Goal: Task Accomplishment & Management: Complete application form

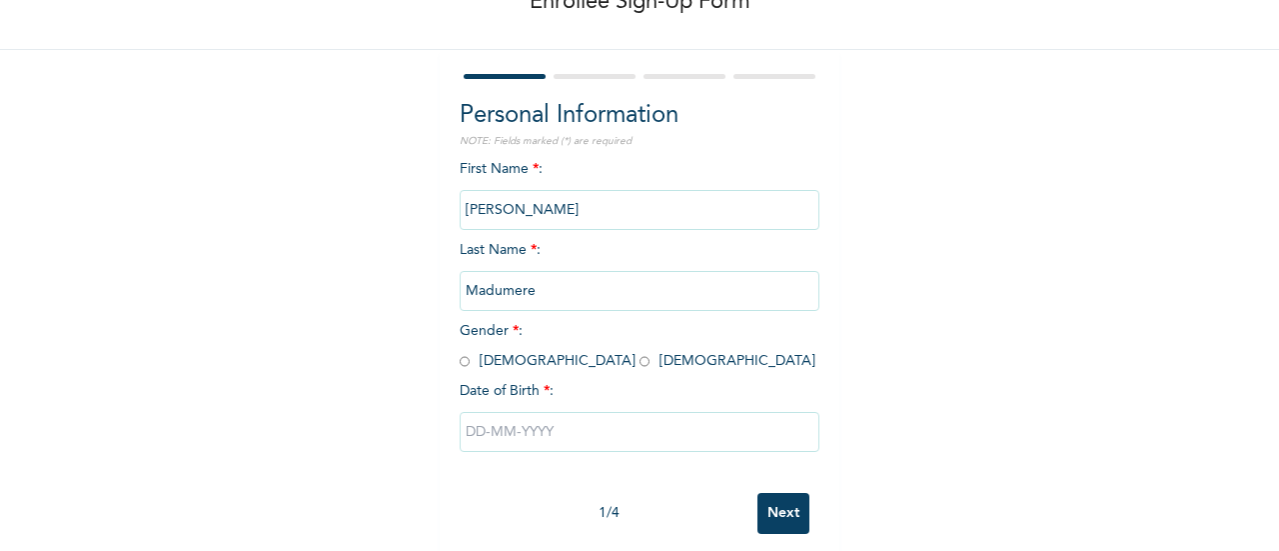
scroll to position [126, 0]
click at [640, 360] on input "radio" at bounding box center [645, 359] width 10 height 19
radio input "true"
click at [472, 439] on input "text" at bounding box center [640, 430] width 360 height 40
select select "9"
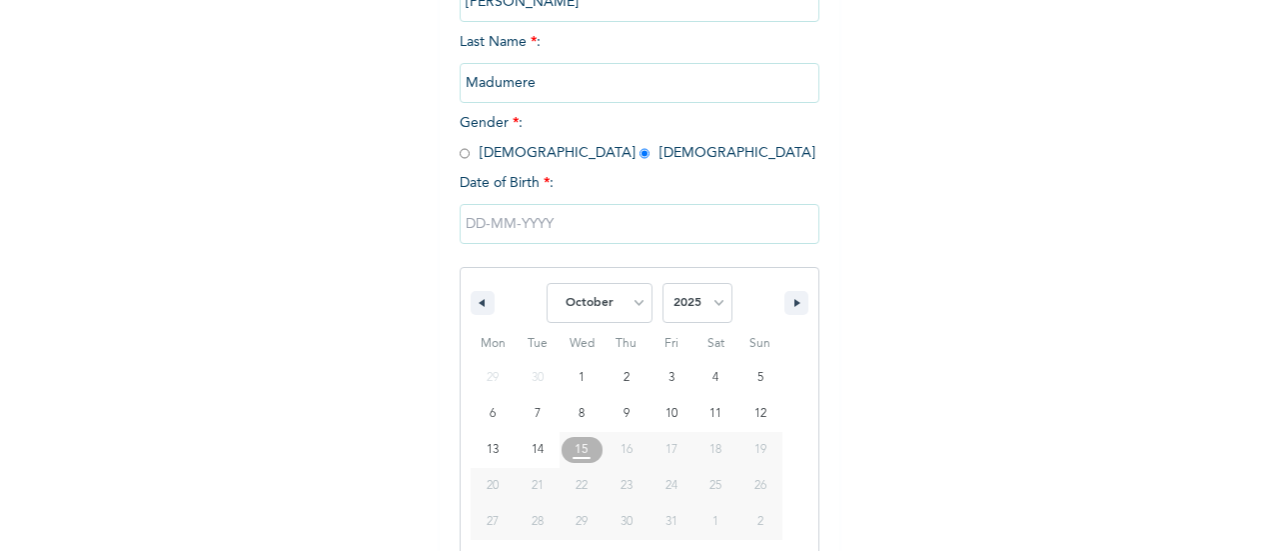
scroll to position [359, 0]
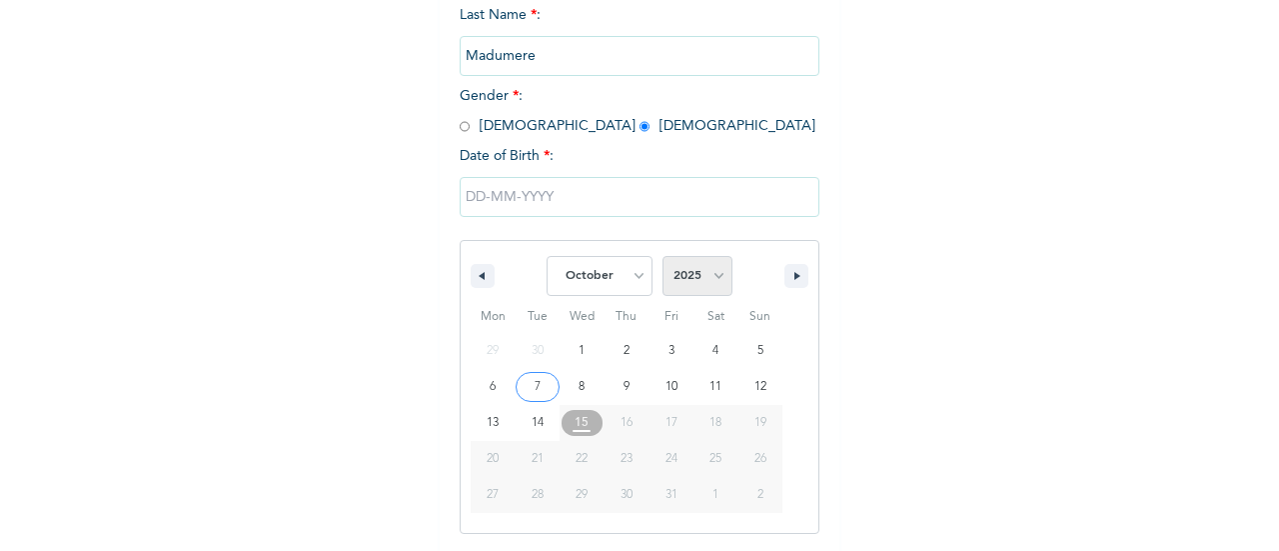
click at [704, 283] on select "2025 2024 2023 2022 2021 2020 2019 2018 2017 2016 2015 2014 2013 2012 2011 2010…" at bounding box center [698, 276] width 70 height 40
select select "2006"
click at [663, 258] on select "2025 2024 2023 2022 2021 2020 2019 2018 2017 2016 2015 2014 2013 2012 2011 2010…" at bounding box center [698, 276] width 70 height 40
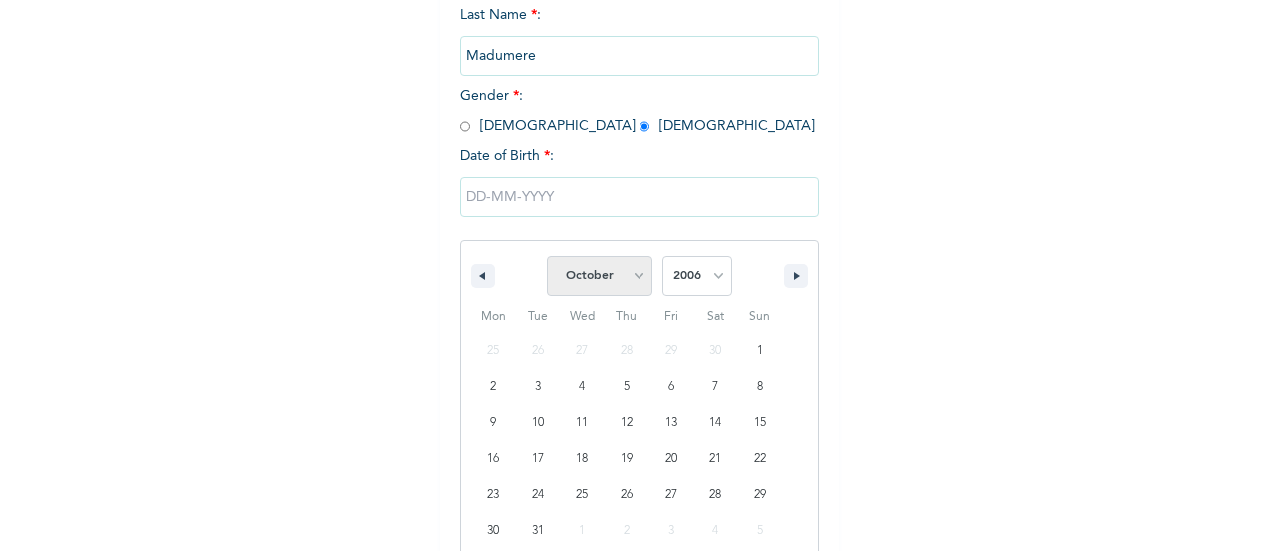
click at [630, 283] on select "January February March April May June July August September October November De…" at bounding box center [600, 276] width 106 height 40
select select "6"
click at [547, 258] on select "January February March April May June July August September October November De…" at bounding box center [600, 276] width 106 height 40
type input "[DATE]"
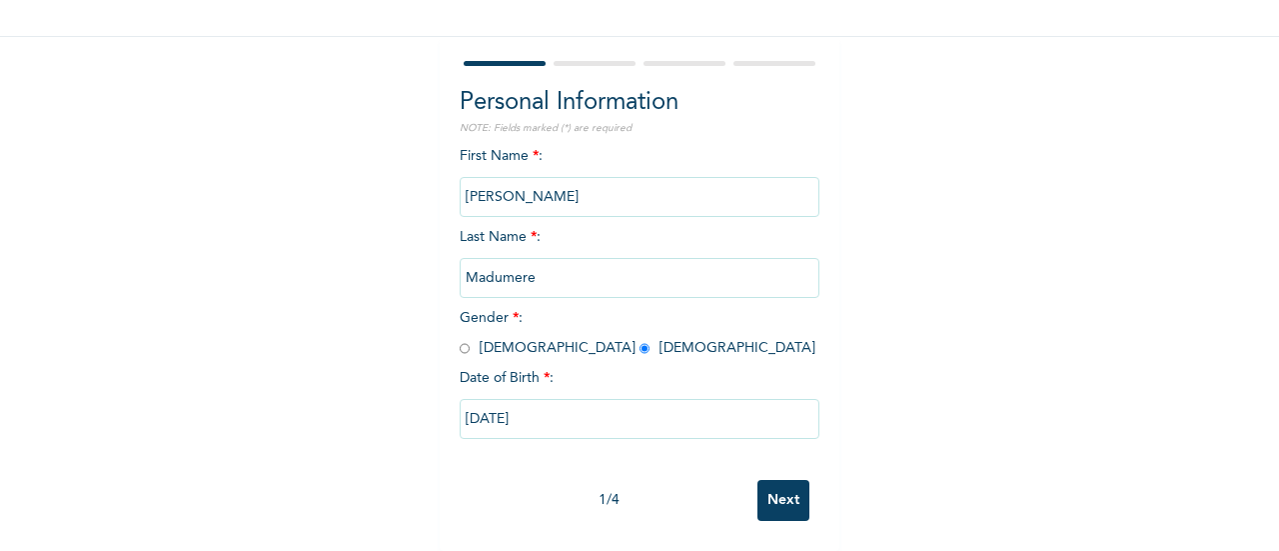
click at [768, 505] on input "Next" at bounding box center [784, 500] width 52 height 41
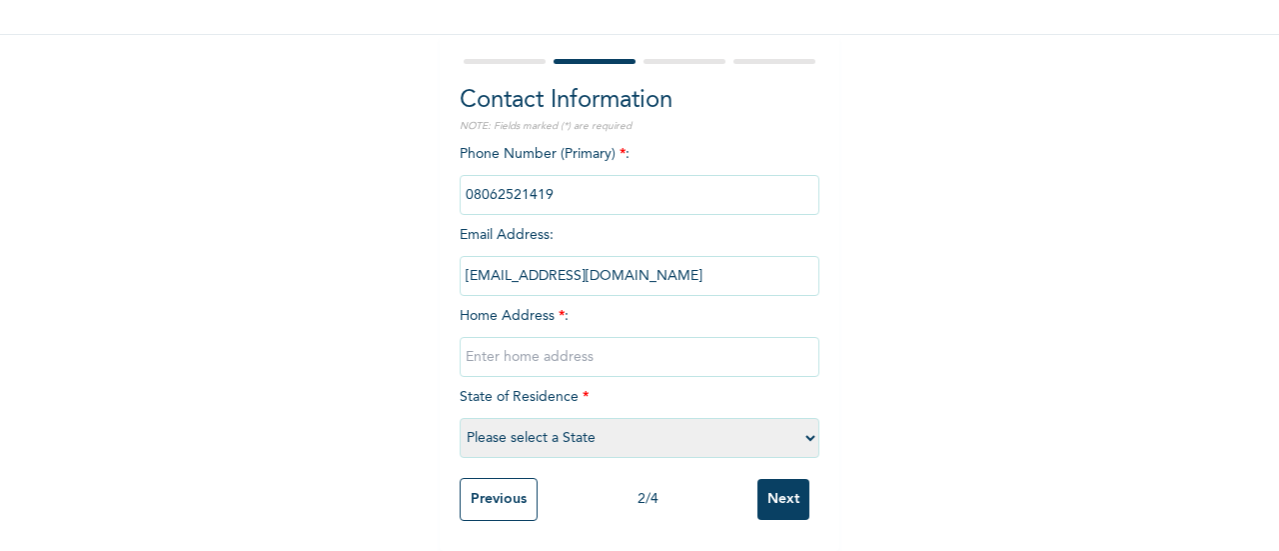
drag, startPoint x: 615, startPoint y: 263, endPoint x: 430, endPoint y: 263, distance: 184.9
click at [430, 263] on div "Enrollee Sign-Up Form Contact Information NOTE: Fields marked (*) are required …" at bounding box center [639, 206] width 1279 height 690
click at [548, 353] on input "text" at bounding box center [640, 357] width 360 height 40
type input "lagos"
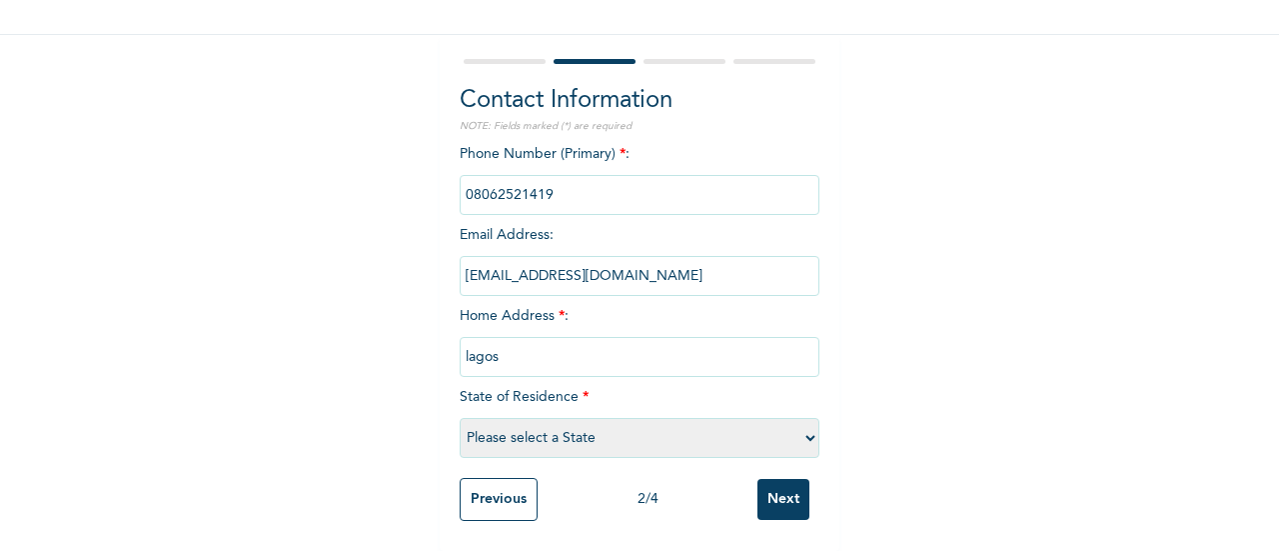
click at [526, 420] on select "Please select a State [PERSON_NAME] (FCT) [PERSON_NAME] Ibom [GEOGRAPHIC_DATA] …" at bounding box center [640, 438] width 360 height 40
select select "25"
click at [460, 418] on select "Please select a State [PERSON_NAME] (FCT) [PERSON_NAME] Ibom [GEOGRAPHIC_DATA] …" at bounding box center [640, 438] width 360 height 40
click at [794, 491] on input "Next" at bounding box center [784, 499] width 52 height 41
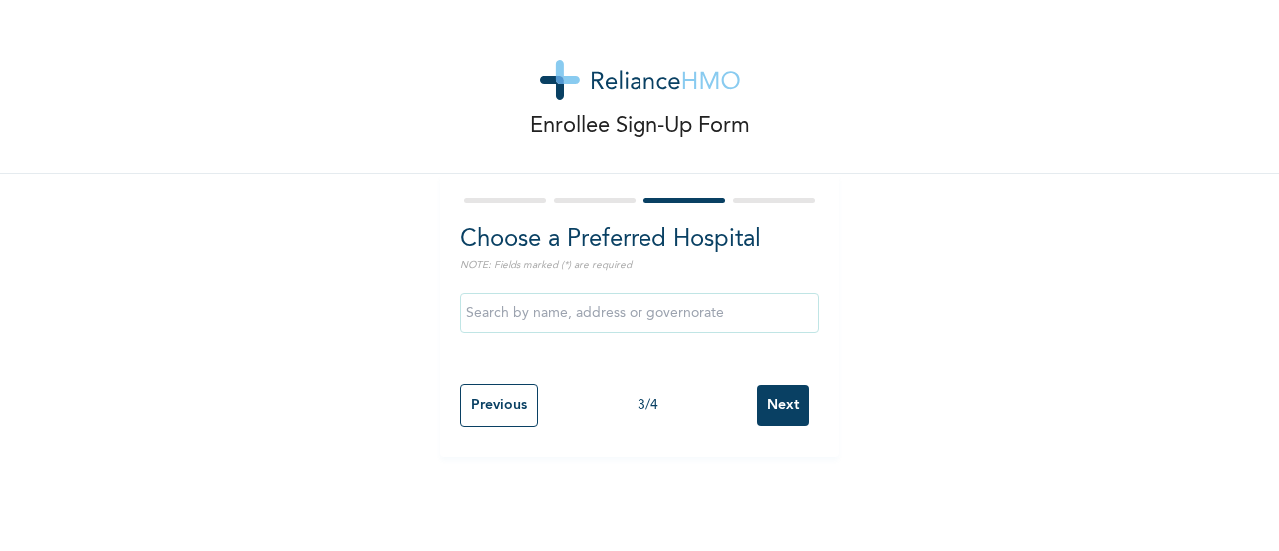
scroll to position [0, 0]
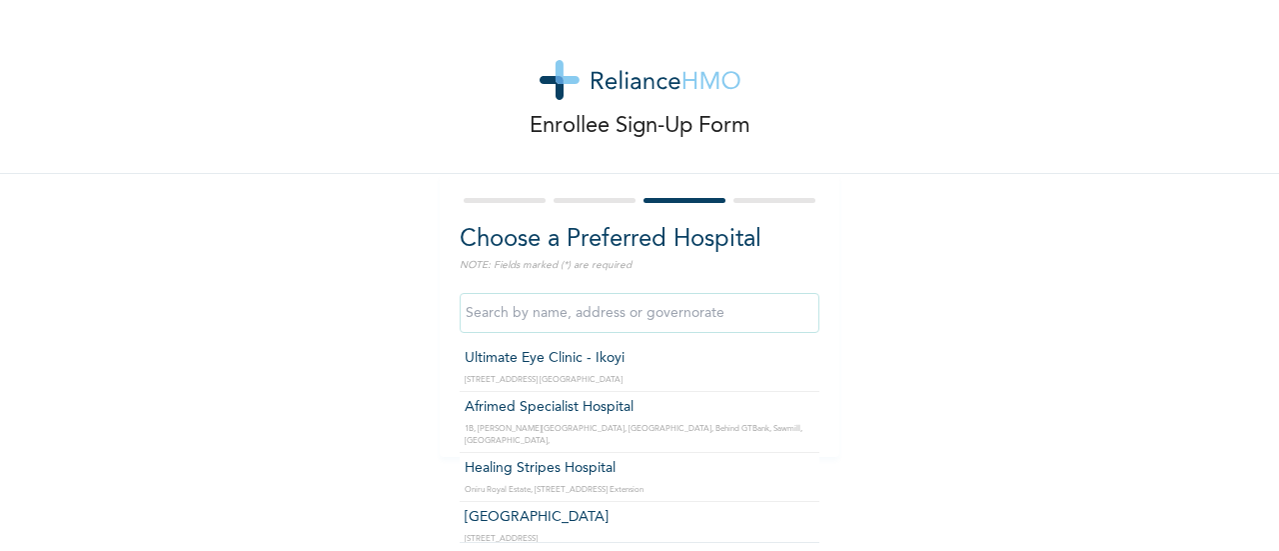
click at [626, 310] on input "text" at bounding box center [640, 313] width 360 height 40
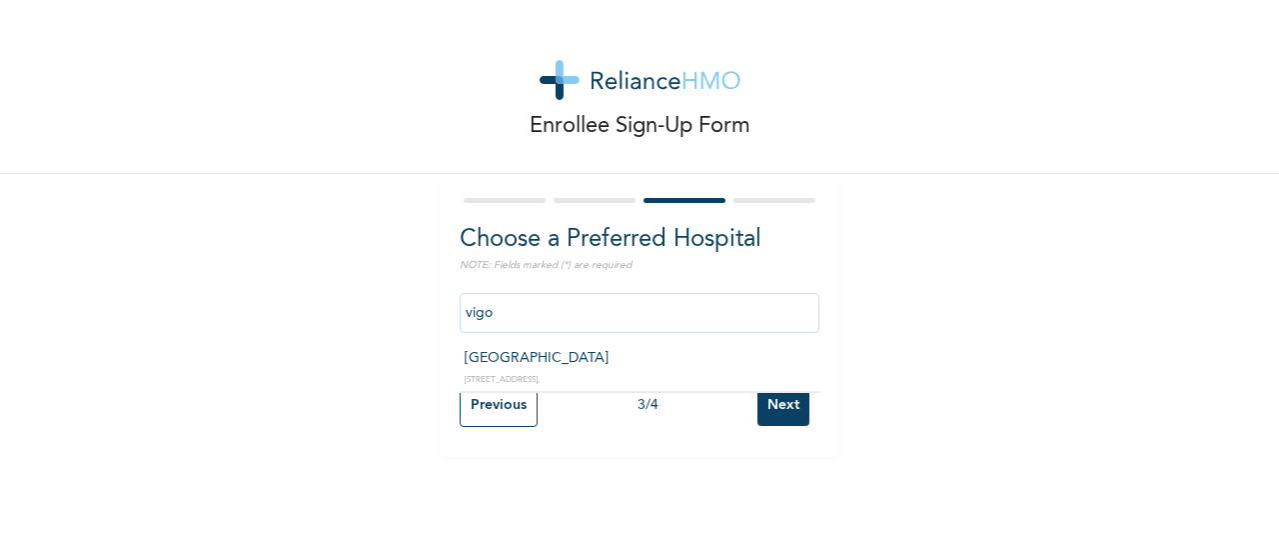
type input "[GEOGRAPHIC_DATA]"
click at [744, 409] on div "3 / 4" at bounding box center [648, 405] width 220 height 21
click at [773, 409] on input "Next" at bounding box center [784, 405] width 52 height 41
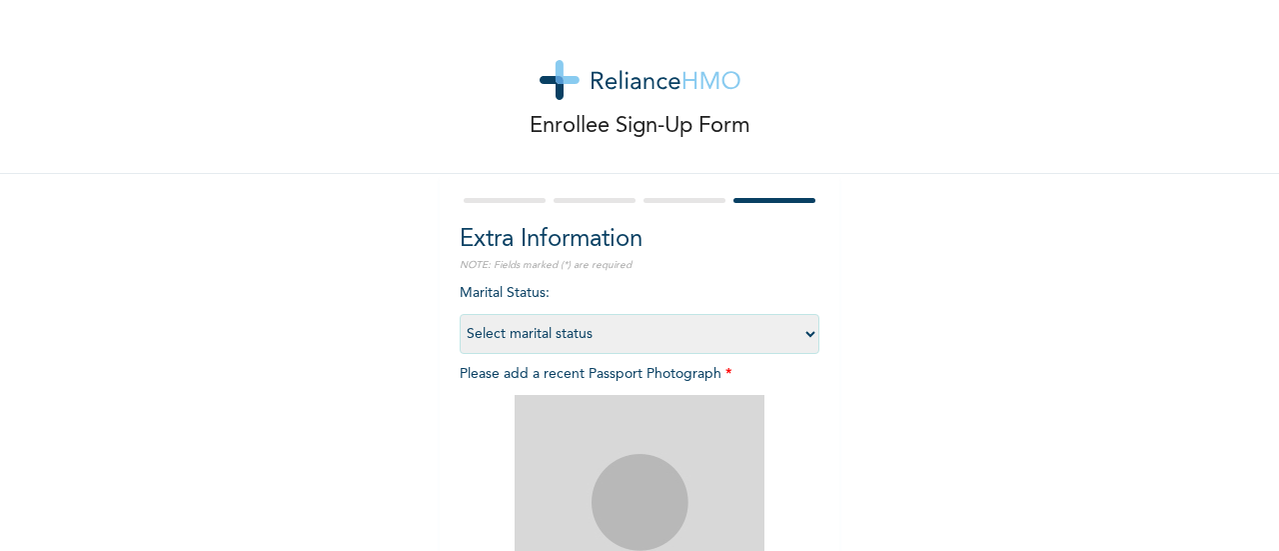
click at [584, 336] on select "Select marital status [DEMOGRAPHIC_DATA] Married [DEMOGRAPHIC_DATA] Widow/[DEMO…" at bounding box center [640, 334] width 360 height 40
select select "1"
click at [460, 314] on select "Select marital status [DEMOGRAPHIC_DATA] Married [DEMOGRAPHIC_DATA] Widow/[DEMO…" at bounding box center [640, 334] width 360 height 40
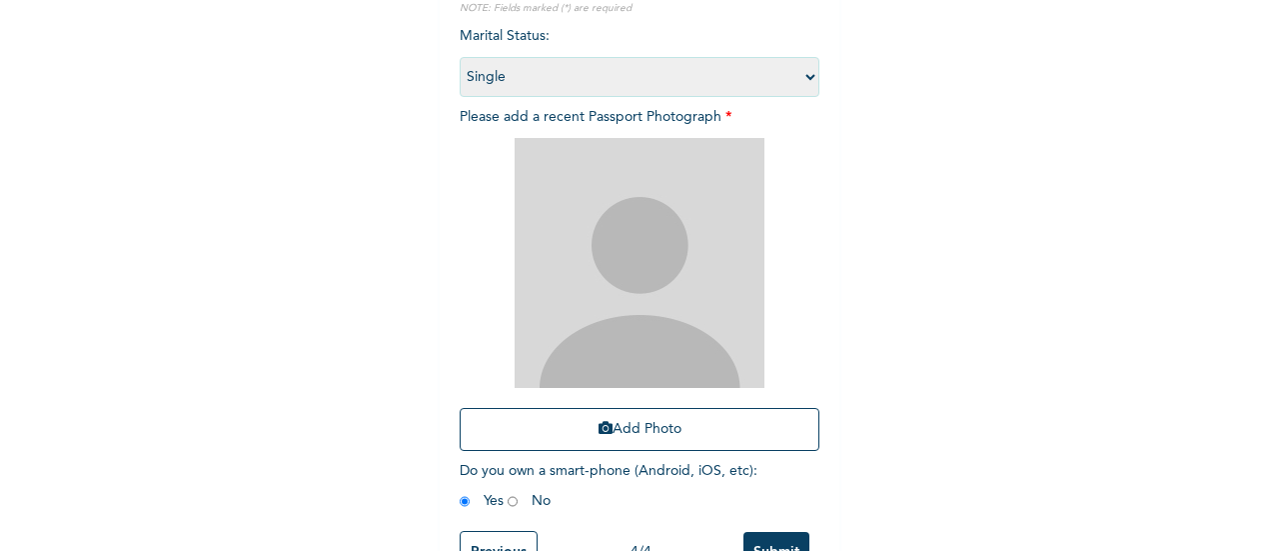
scroll to position [258, 0]
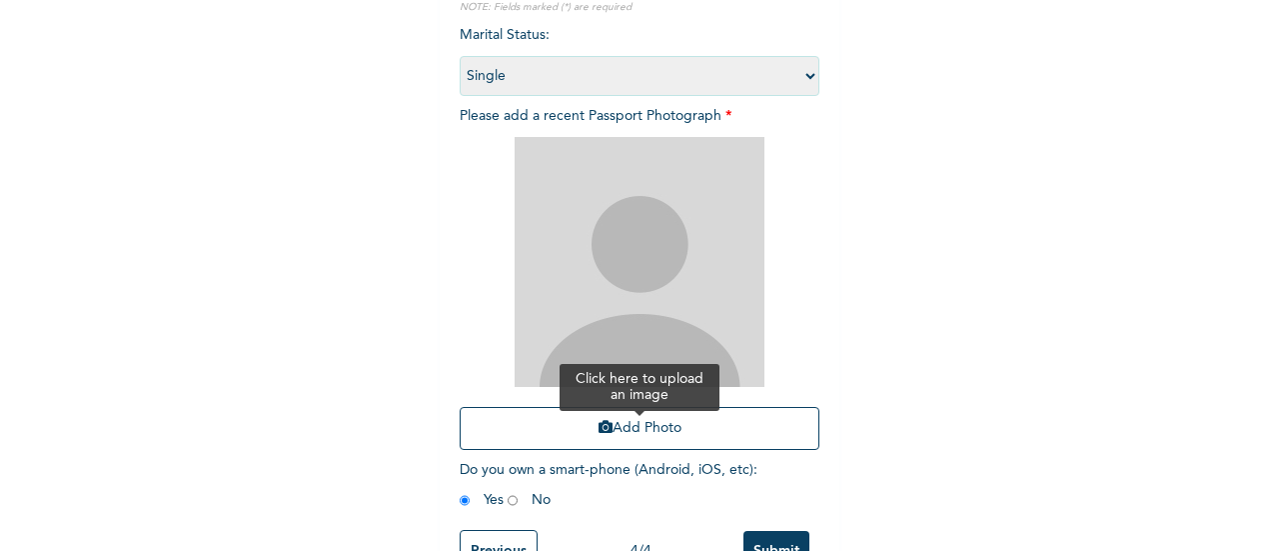
click at [636, 430] on button "Add Photo" at bounding box center [640, 428] width 360 height 43
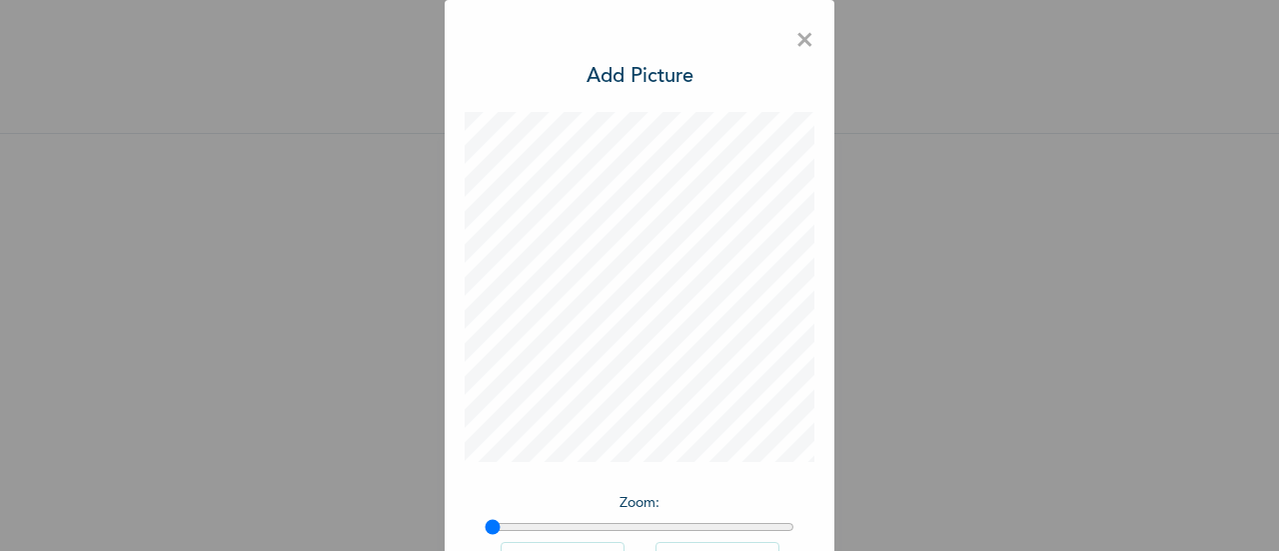
click at [797, 33] on span "×" at bounding box center [805, 41] width 19 height 42
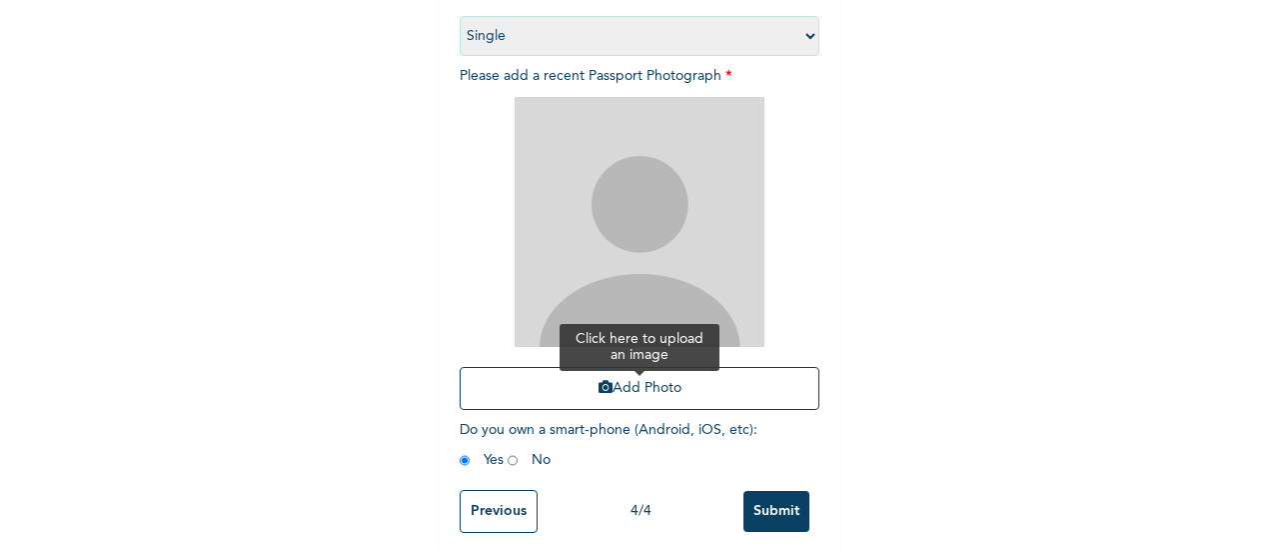
scroll to position [304, 0]
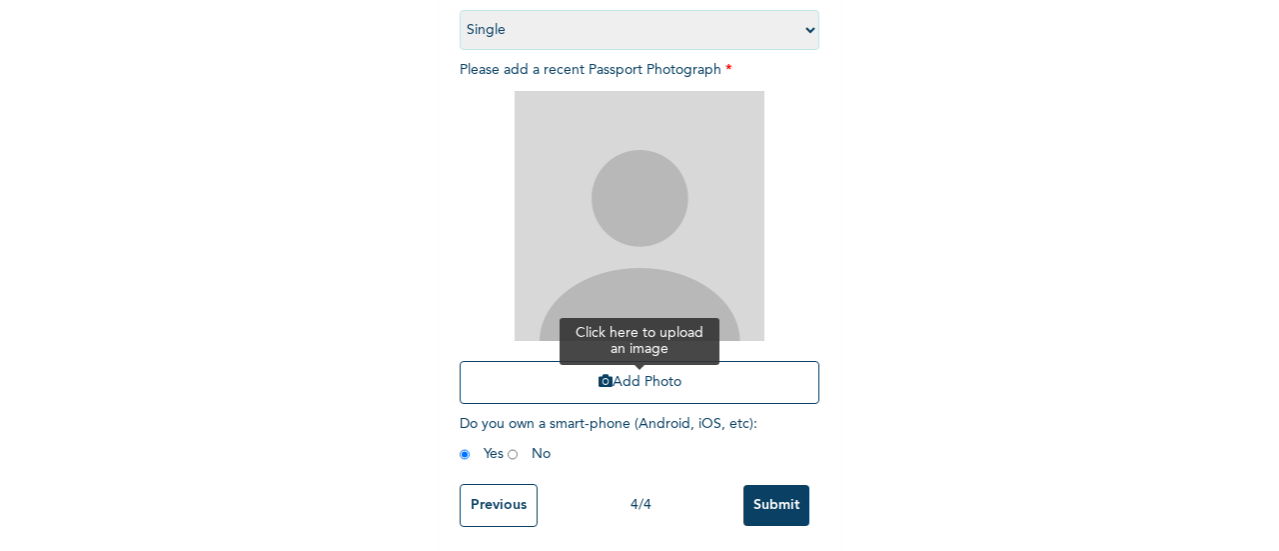
click at [638, 372] on button "Add Photo" at bounding box center [640, 382] width 360 height 43
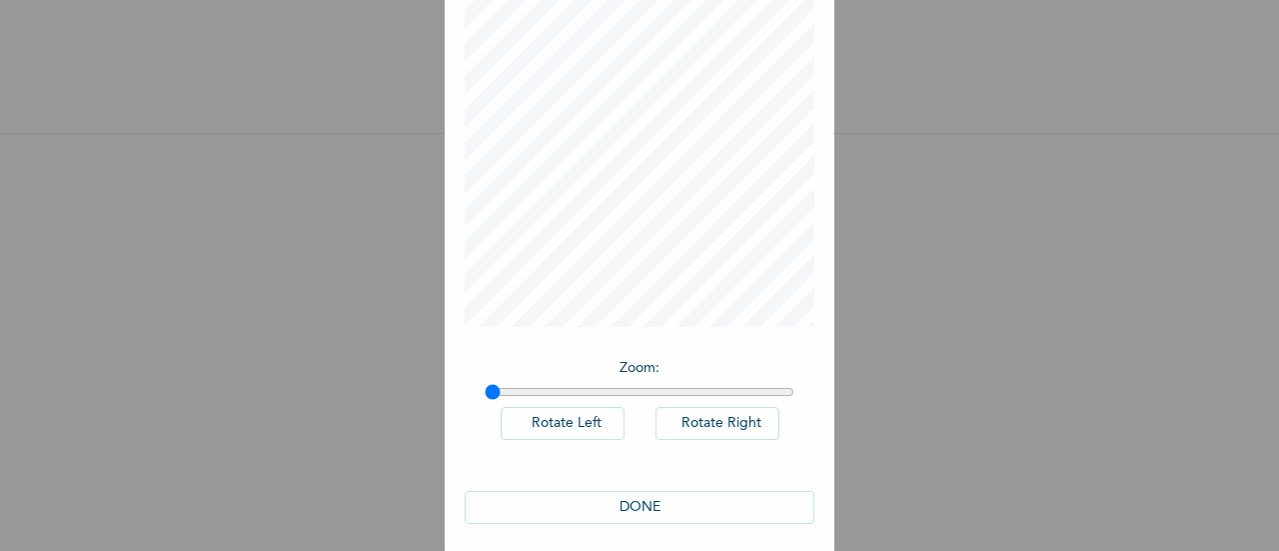
scroll to position [146, 0]
click at [646, 492] on button "DONE" at bounding box center [640, 496] width 350 height 33
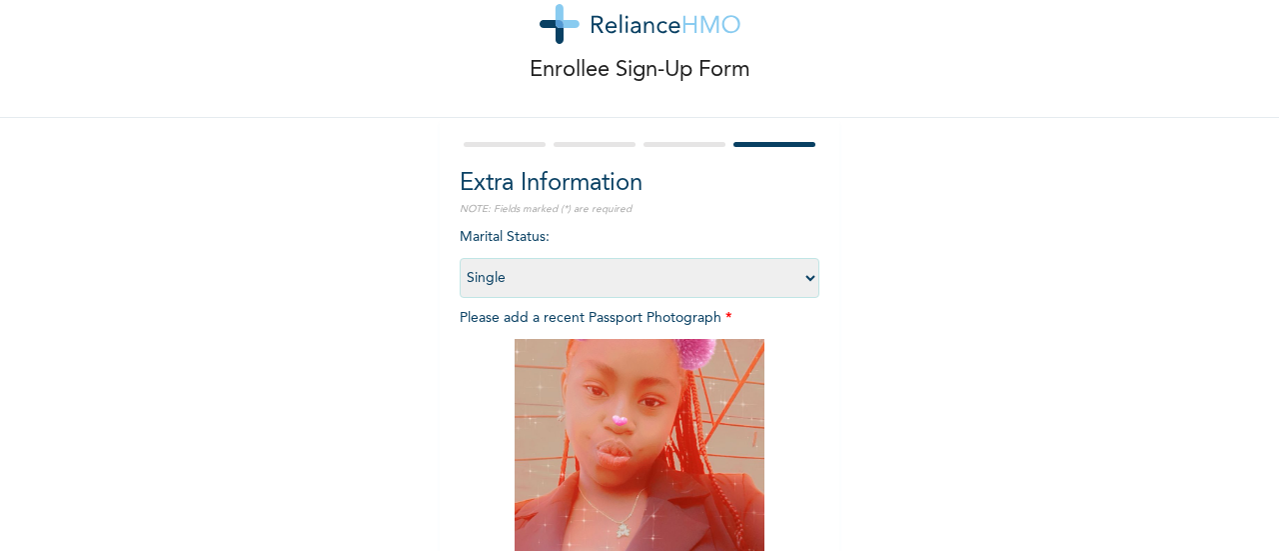
scroll to position [326, 0]
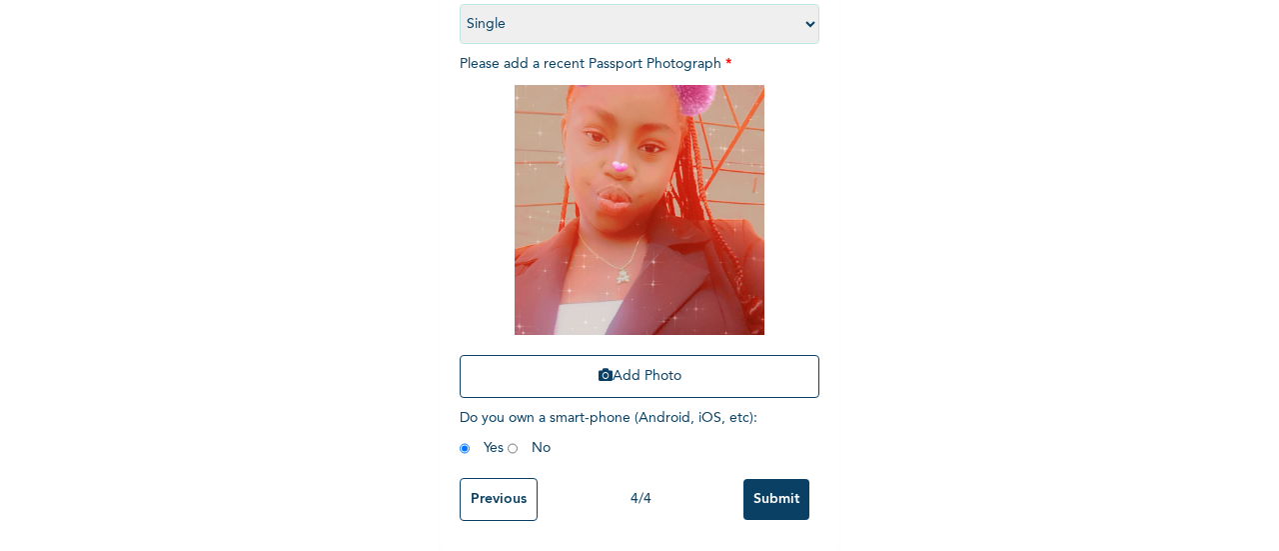
click at [772, 485] on input "Submit" at bounding box center [777, 499] width 66 height 41
